Goal: Navigation & Orientation: Find specific page/section

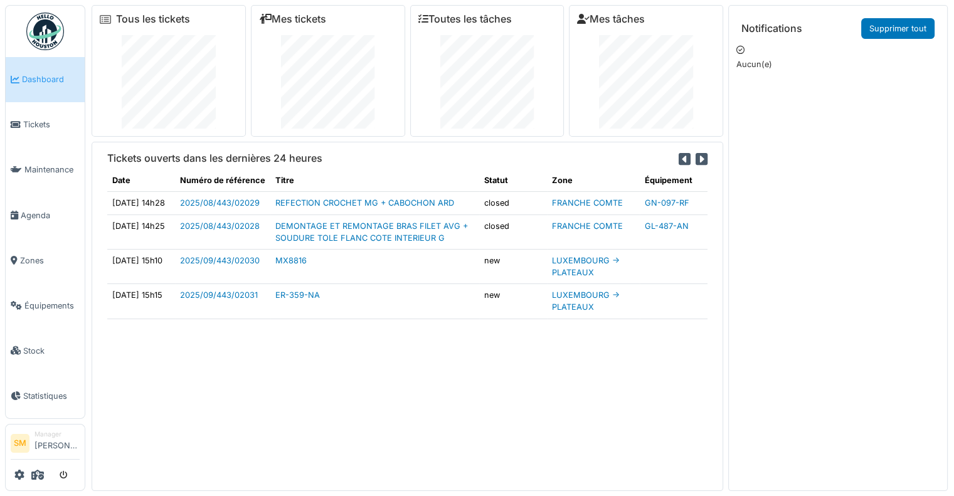
click at [43, 19] on img at bounding box center [45, 32] width 38 height 38
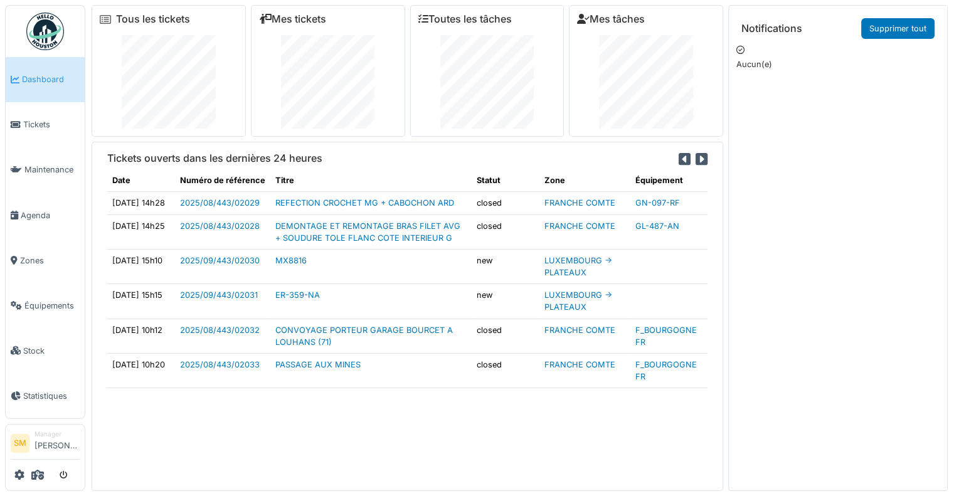
click at [706, 193] on div "Tickets ouverts dans les dernières 24 heures Date Numéro de référence Titre Sta…" at bounding box center [407, 316] width 631 height 349
click at [48, 20] on img at bounding box center [45, 32] width 38 height 38
click at [281, 130] on div "Mes tickets" at bounding box center [328, 71] width 154 height 132
click at [885, 140] on div "Notifications Supprimer tout [GEOGRAPHIC_DATA](e)" at bounding box center [837, 261] width 203 height 496
